Goal: Information Seeking & Learning: Find specific fact

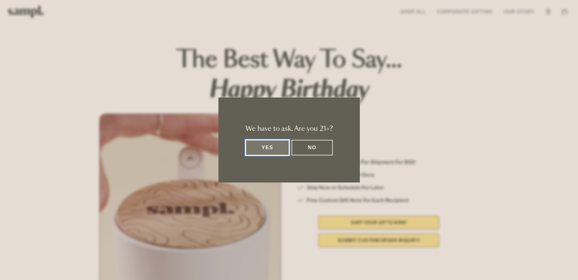
click at [273, 148] on button "Yes" at bounding box center [268, 148] width 44 height 16
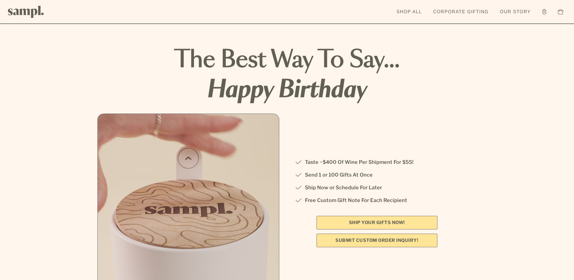
click at [369, 220] on link "SHIP YOUR GIFTS NOW!" at bounding box center [376, 223] width 121 height 14
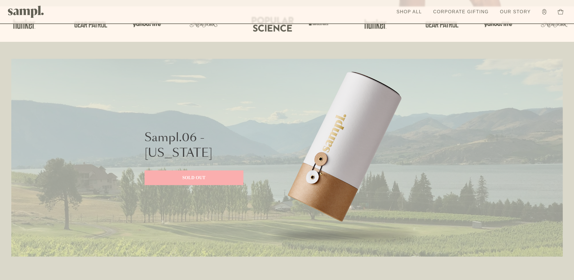
scroll to position [226, 0]
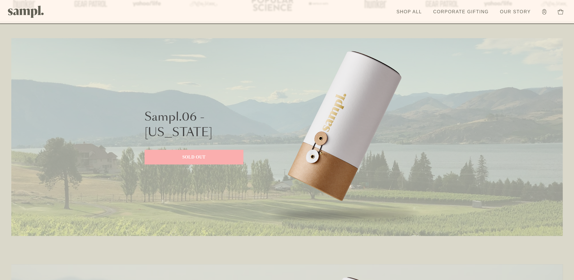
click at [331, 155] on img at bounding box center [344, 137] width 169 height 198
click at [191, 156] on p "SOLD OUT" at bounding box center [194, 157] width 88 height 7
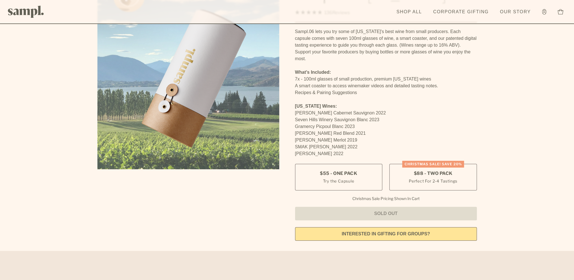
scroll to position [85, 0]
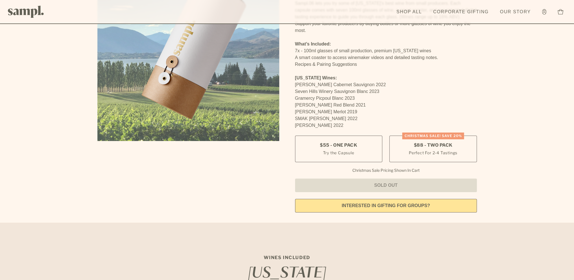
click at [410, 199] on link "interested in gifting for groups?" at bounding box center [386, 206] width 182 height 14
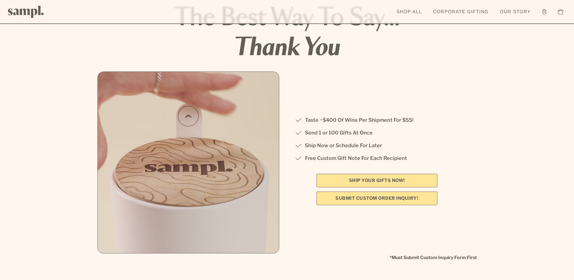
scroll to position [56, 0]
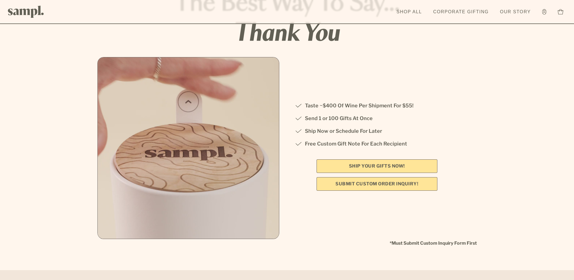
click at [397, 185] on link "Submit Custom Order Inquiry!" at bounding box center [376, 184] width 121 height 14
click at [385, 165] on link "SHIP YOUR GIFTS NOW!" at bounding box center [376, 166] width 121 height 14
click at [366, 185] on link "Submit Custom Order Inquiry!" at bounding box center [376, 184] width 121 height 14
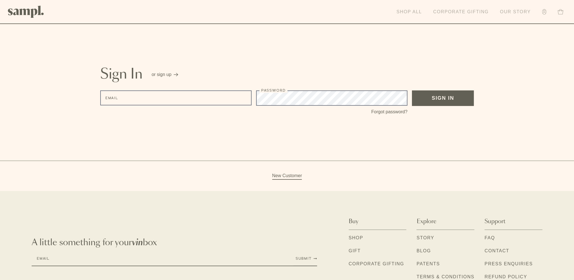
click at [519, 11] on link "Our Story" at bounding box center [515, 12] width 36 height 12
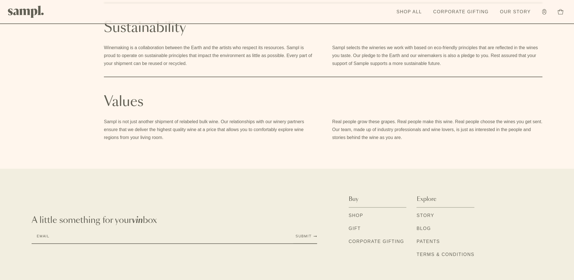
scroll to position [365, 0]
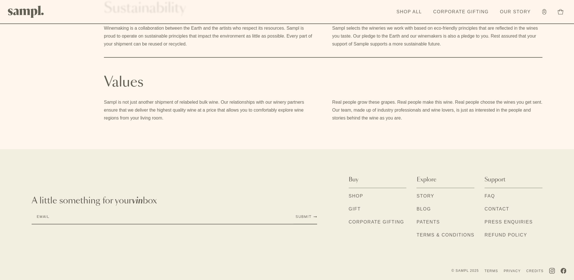
click at [491, 195] on link "FAQ" at bounding box center [489, 196] width 10 height 7
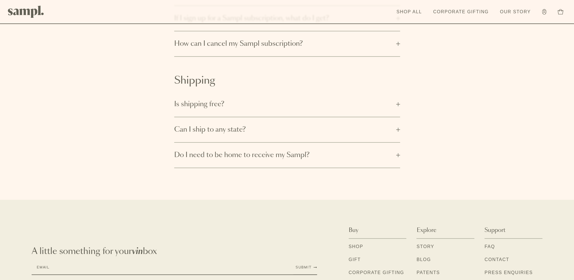
scroll to position [226, 0]
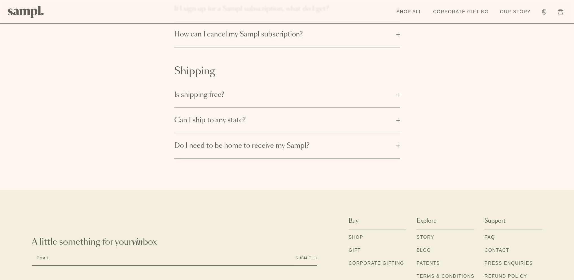
click at [397, 119] on button "Can I ship to any state?" at bounding box center [287, 120] width 226 height 25
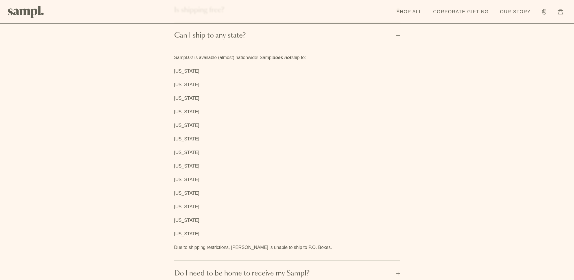
scroll to position [339, 0]
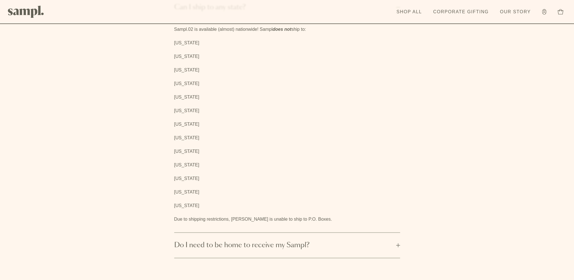
click at [397, 243] on button "Do I need to be home to receive my Sampl?" at bounding box center [287, 245] width 226 height 25
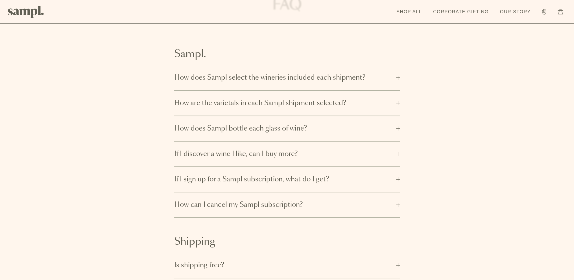
scroll to position [43, 0]
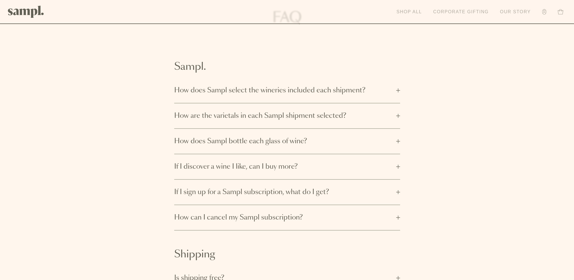
click at [404, 9] on link "Shop All" at bounding box center [409, 12] width 31 height 12
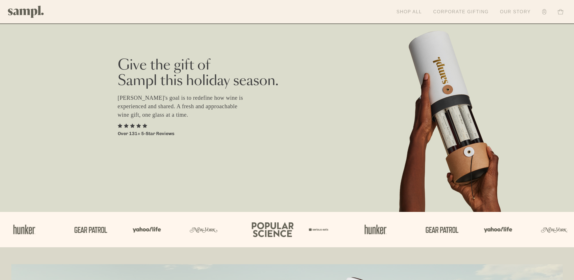
click at [407, 10] on link "Shop All" at bounding box center [409, 12] width 31 height 12
click at [414, 12] on link "Shop All" at bounding box center [409, 12] width 31 height 12
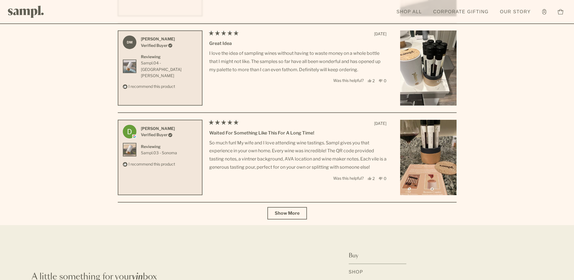
scroll to position [2023, 0]
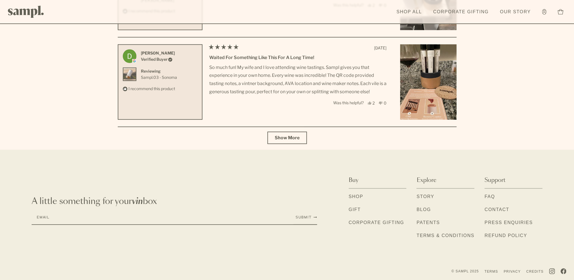
click at [494, 207] on link "Contact" at bounding box center [496, 209] width 25 height 7
